Goal: Download file/media

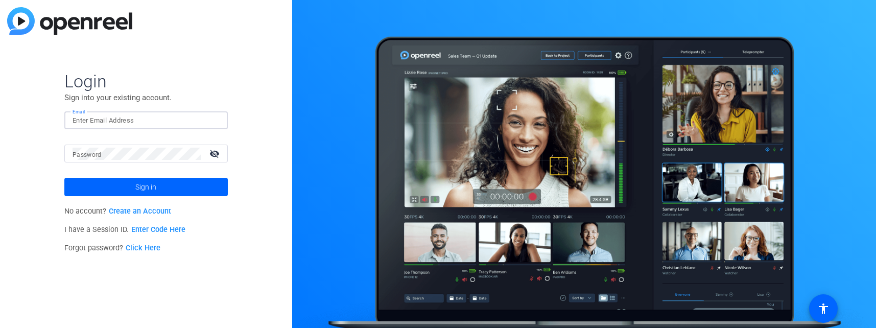
click at [119, 124] on input "Email" at bounding box center [146, 120] width 147 height 12
click at [108, 121] on input "Email" at bounding box center [146, 120] width 147 height 12
click at [245, 79] on div "Login Sign into your existing account. Email Password visibility_off Sign in No…" at bounding box center [146, 164] width 292 height 328
click at [118, 122] on input "Email" at bounding box center [146, 120] width 147 height 12
type input "jeffgr@spiceowrks.com"
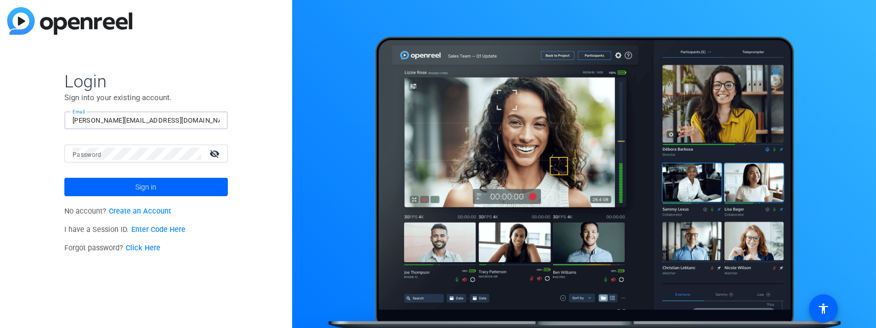
click at [98, 156] on mat-label "Password" at bounding box center [87, 154] width 29 height 7
click at [220, 152] on mat-icon "visibility_off" at bounding box center [215, 153] width 25 height 15
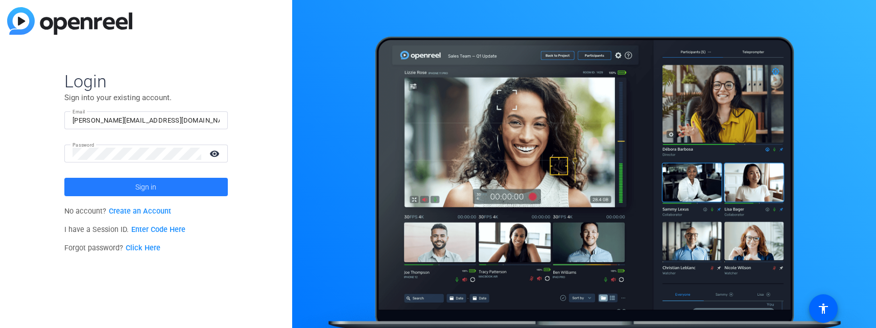
click at [162, 192] on span at bounding box center [146, 187] width 164 height 25
click at [135, 186] on span "Sign in" at bounding box center [145, 187] width 21 height 26
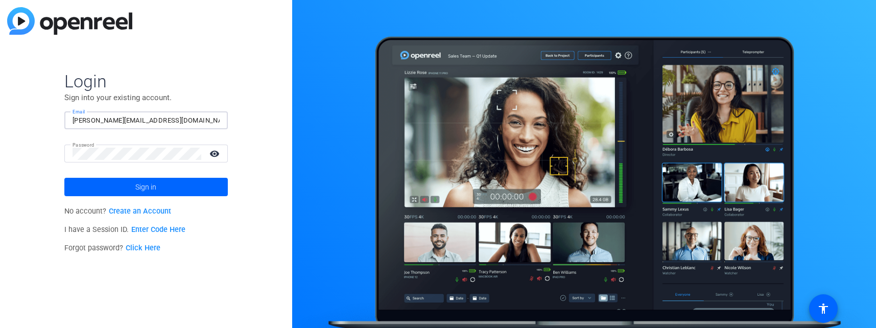
click at [76, 117] on input "jeffgr@spiceowrks.com" at bounding box center [146, 120] width 147 height 12
click at [75, 118] on input "jeffgr@spiceowrks.com" at bounding box center [146, 120] width 147 height 12
click at [125, 123] on input "Email" at bounding box center [146, 120] width 147 height 12
click at [212, 154] on mat-icon "visibility_off" at bounding box center [215, 153] width 25 height 15
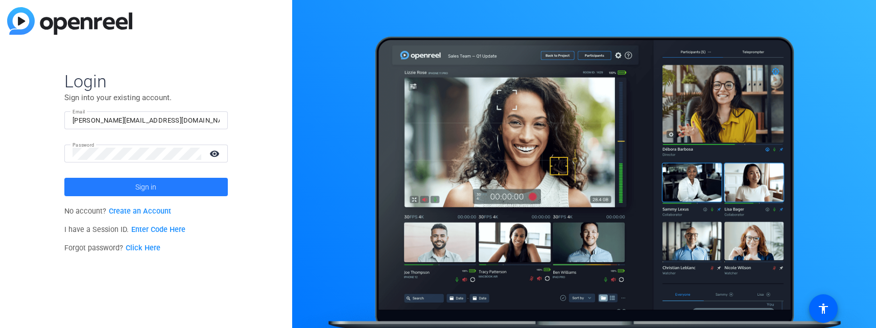
click at [163, 188] on span at bounding box center [146, 187] width 164 height 25
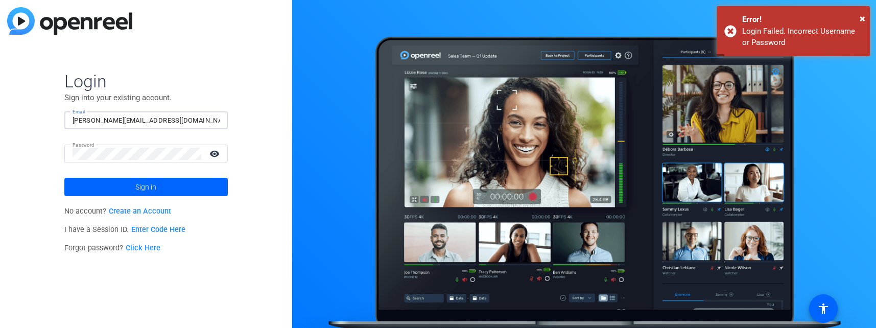
click at [115, 119] on input "jeffgr@spiceowrks.com" at bounding box center [146, 120] width 147 height 12
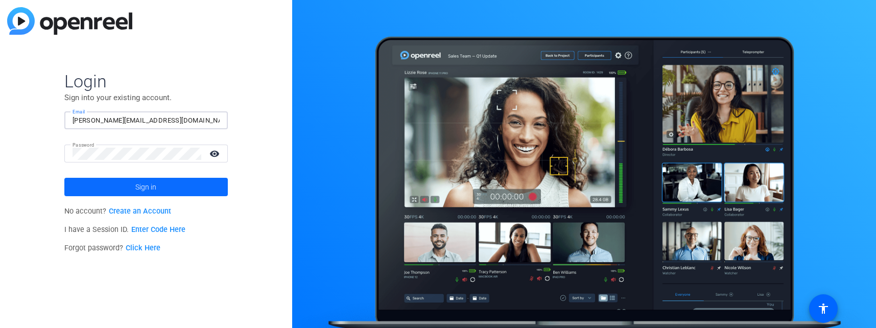
type input "jeffgr@spiceworks.com"
click at [141, 188] on span "Sign in" at bounding box center [145, 187] width 21 height 26
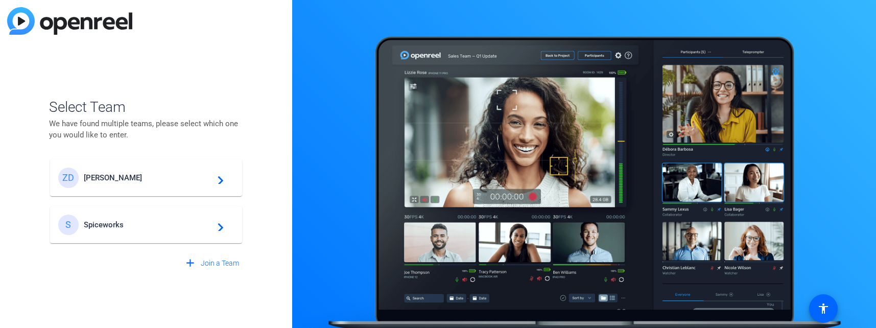
click at [139, 179] on span "Ziff Davis" at bounding box center [148, 177] width 128 height 9
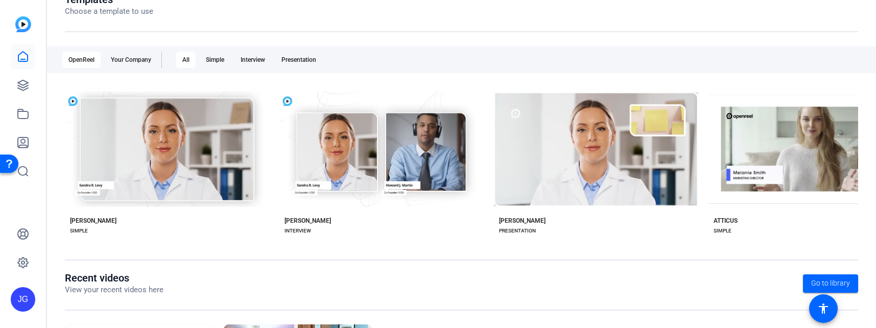
scroll to position [132, 0]
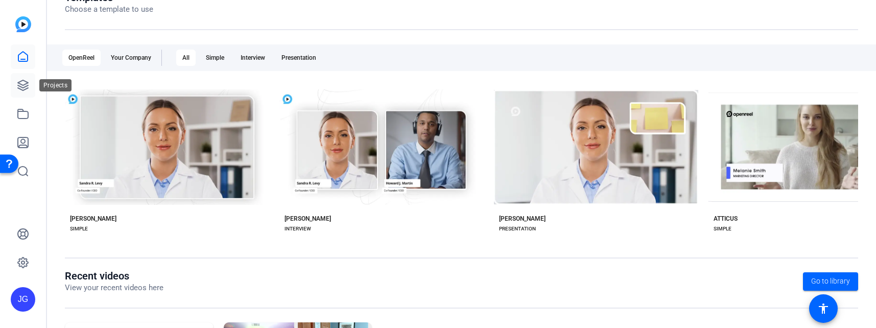
click at [21, 87] on icon at bounding box center [23, 85] width 12 height 12
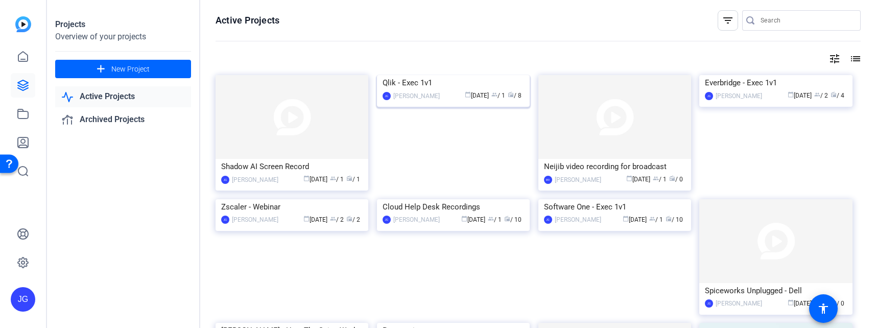
click at [477, 75] on img at bounding box center [453, 75] width 153 height 0
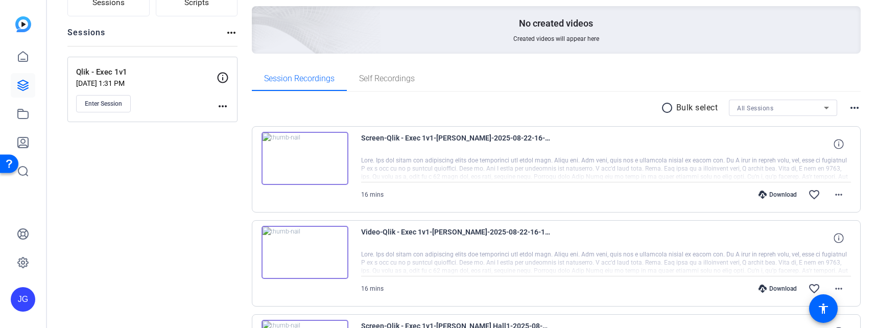
scroll to position [94, 0]
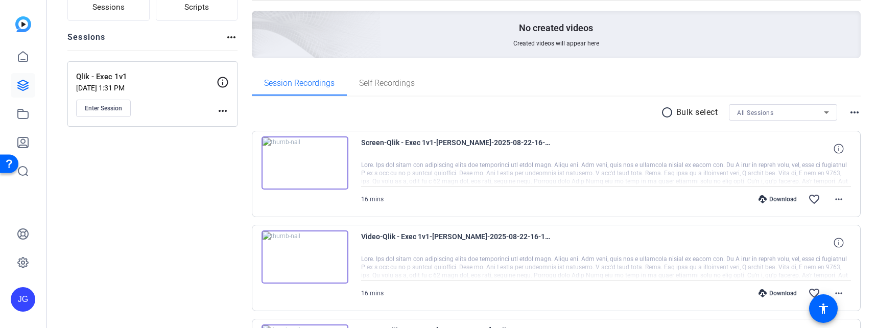
click at [778, 201] on div "Download" at bounding box center [778, 199] width 49 height 8
click at [839, 199] on mat-icon "more_horiz" at bounding box center [839, 199] width 12 height 12
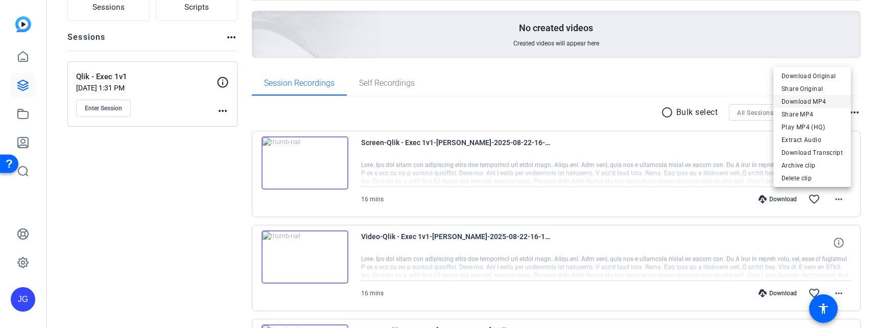
click at [831, 102] on span "Download MP4" at bounding box center [812, 102] width 61 height 12
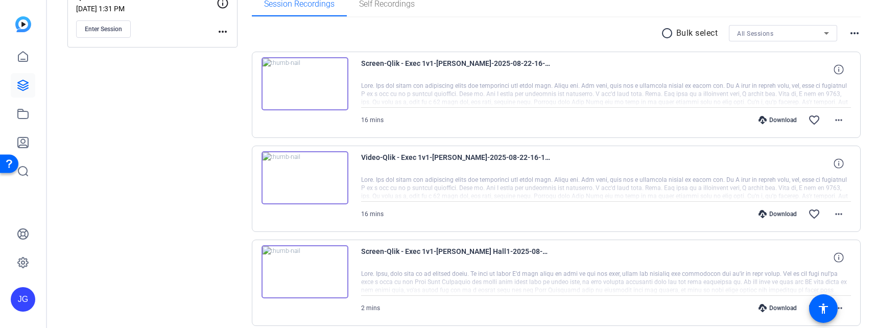
scroll to position [174, 0]
click at [843, 216] on mat-icon "more_horiz" at bounding box center [839, 213] width 12 height 12
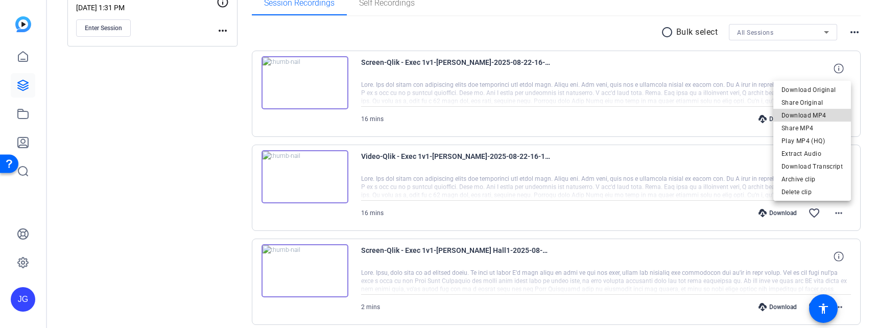
click at [825, 116] on span "Download MP4" at bounding box center [812, 115] width 61 height 12
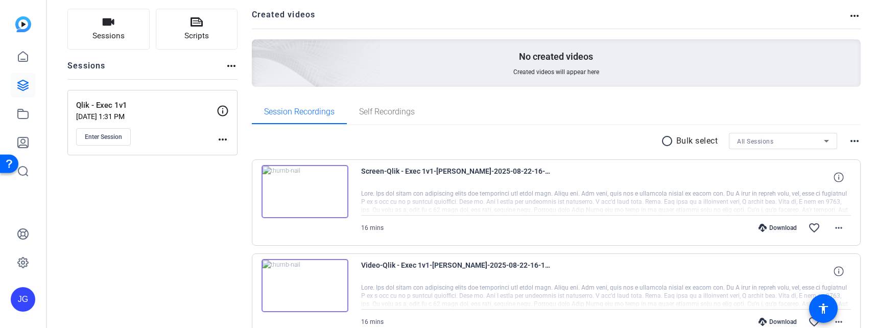
scroll to position [27, 0]
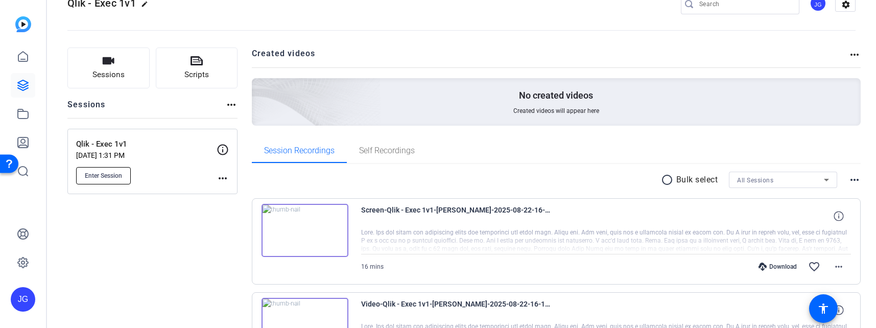
click at [100, 175] on span "Enter Session" at bounding box center [103, 176] width 37 height 8
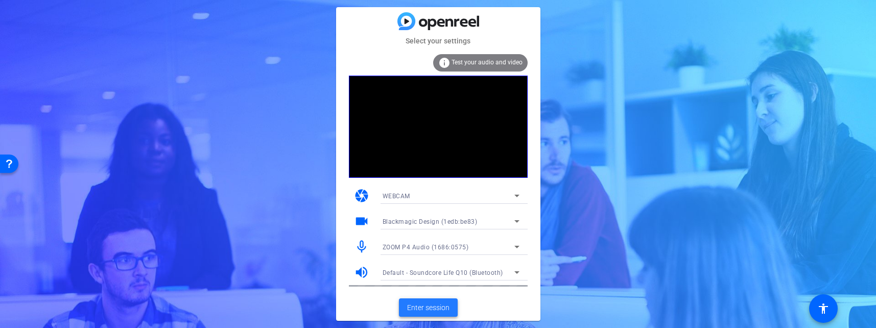
click at [428, 300] on span at bounding box center [428, 307] width 59 height 25
